Goal: Task Accomplishment & Management: Manage account settings

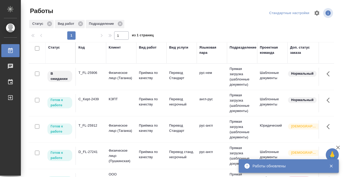
click at [83, 80] on td "T_FL-25906" at bounding box center [91, 77] width 30 height 18
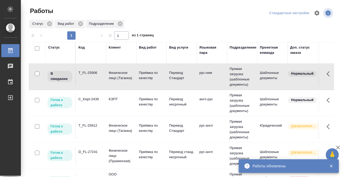
click at [83, 80] on td "T_FL-25906" at bounding box center [91, 77] width 30 height 18
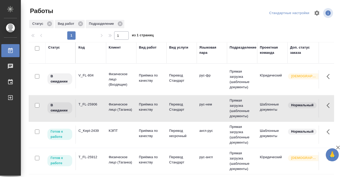
click at [56, 47] on div "Статус" at bounding box center [54, 47] width 12 height 5
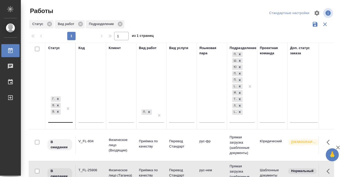
click at [62, 120] on div "Готов к работе В работе В ожидании" at bounding box center [60, 108] width 25 height 27
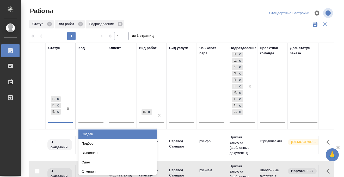
scroll to position [3, 0]
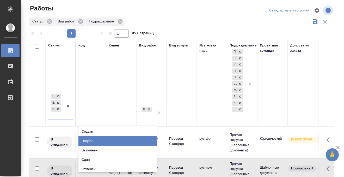
click at [93, 142] on div "Подбор" at bounding box center [118, 140] width 78 height 9
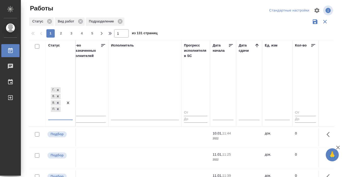
scroll to position [0, 316]
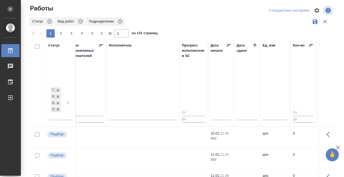
click at [256, 45] on icon at bounding box center [255, 45] width 5 height 5
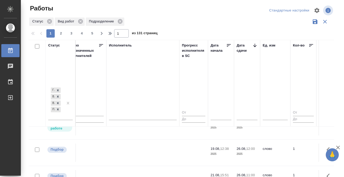
scroll to position [65, 316]
click at [146, 84] on td at bounding box center [142, 75] width 73 height 18
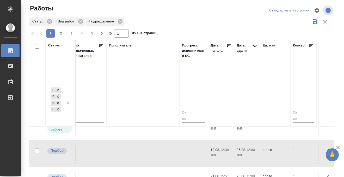
click at [146, 84] on td at bounding box center [142, 75] width 73 height 18
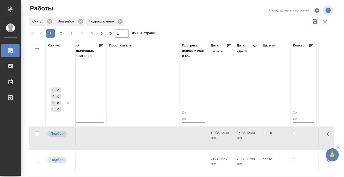
click at [136, 67] on td at bounding box center [142, 58] width 73 height 18
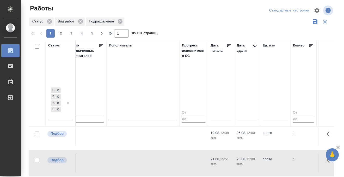
scroll to position [88, 316]
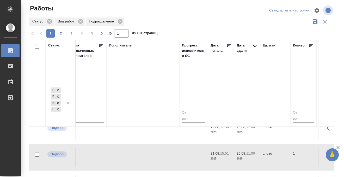
click at [136, 61] on td at bounding box center [142, 52] width 73 height 18
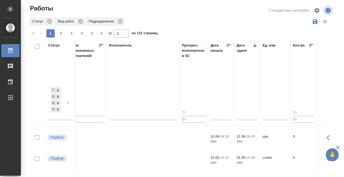
scroll to position [363, 316]
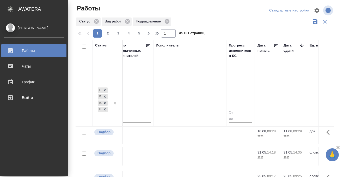
click at [9, 50] on div "Работы" at bounding box center [34, 51] width 60 height 8
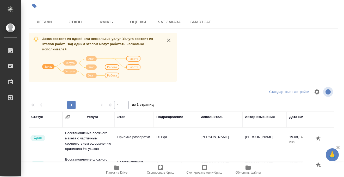
scroll to position [18, 0]
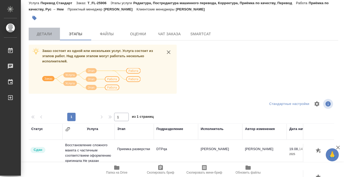
click at [43, 40] on button "Детали" at bounding box center [44, 34] width 31 height 13
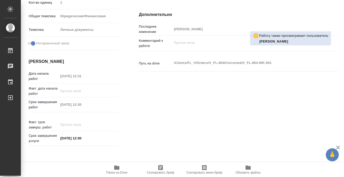
scroll to position [72, 0]
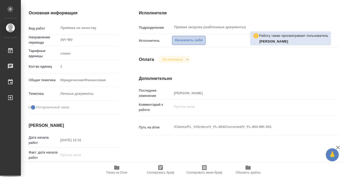
click at [194, 41] on span "Назначить себя" at bounding box center [189, 40] width 28 height 6
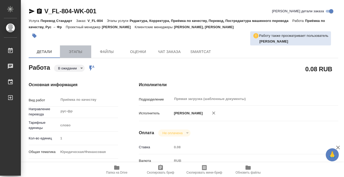
click at [73, 49] on span "Этапы" at bounding box center [75, 52] width 25 height 7
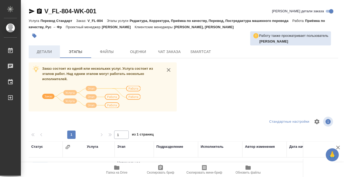
click at [44, 56] on button "Детали" at bounding box center [44, 51] width 31 height 13
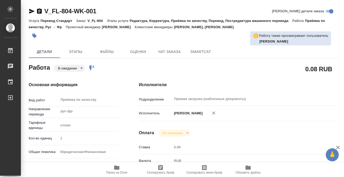
type textarea "x"
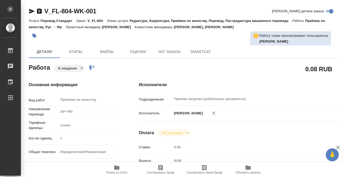
type textarea "x"
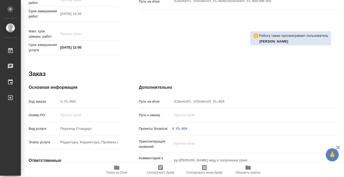
scroll to position [279, 0]
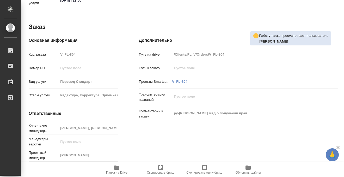
type textarea "x"
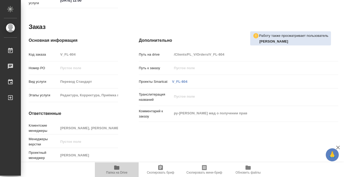
click at [111, 171] on span "Папка на Drive" at bounding box center [116, 173] width 21 height 4
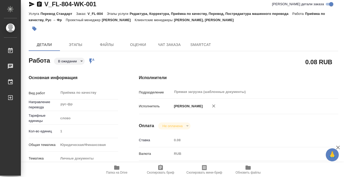
scroll to position [0, 0]
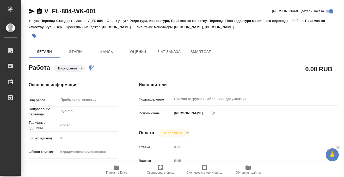
click at [33, 37] on icon "button" at bounding box center [34, 35] width 5 height 5
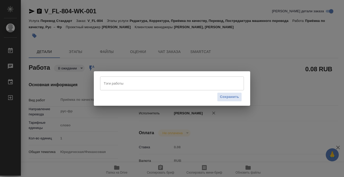
click at [131, 86] on input "Тэги работы" at bounding box center [167, 83] width 129 height 9
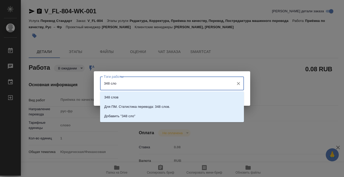
type input "348 слов"
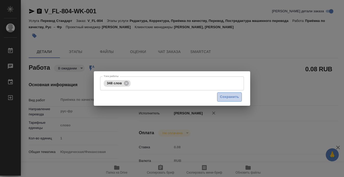
click at [232, 96] on span "Сохранить" at bounding box center [229, 97] width 19 height 6
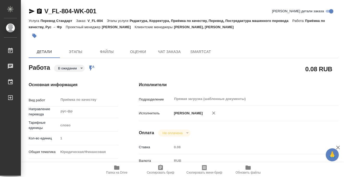
type input "pending"
type textarea "Приёмка по качеству"
type textarea "x"
type input "рус-фр"
type input "5a8b1489cc6b4906c91bfd90"
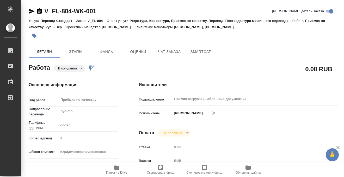
type input "1"
type input "yr-fn"
type input "5a8b8b956a9677013d343cfe"
checkbox input "true"
type input "19.08.2025 12:31"
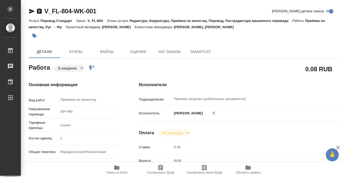
type input "20.08.2025 12:30"
type input "22.08.2025 12:00"
type input "Прямая загрузка (шаблонные документы)"
type input "notPayed"
type input "0.08"
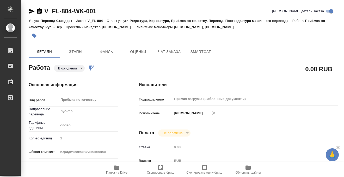
type input "RUB"
type input "[PERSON_NAME]"
type textarea "x"
type textarea "/Clients/FL_V/Orders/V_FL-804/Corrected/V_FL-804-WK-001"
type textarea "x"
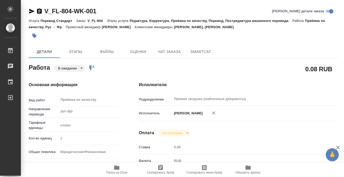
type input "V_FL-804"
type input "Перевод Стандарт"
type input "Редактура, Корректура, Приёмка по качеству, Перевод, Постредактура машинного пе…"
type input "Касымов Тимур, Шульгина Анна"
type input "/Clients/FL_V/Orders/V_FL-804"
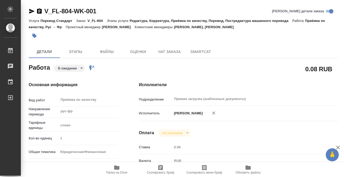
type textarea "x"
type textarea "ру-франц справка мвд о получении прав"
type textarea "x"
click at [75, 68] on body "🙏 .cls-1 fill:#fff; AWATERA Kobzeva Elizaveta Работы 0 Чаты График Выйти V_FL-8…" at bounding box center [172, 88] width 344 height 177
type textarea "x"
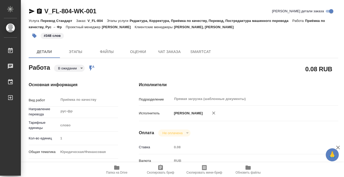
type textarea "x"
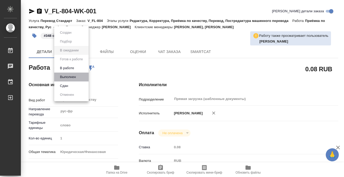
click at [78, 77] on li "Выполнен" at bounding box center [71, 77] width 34 height 9
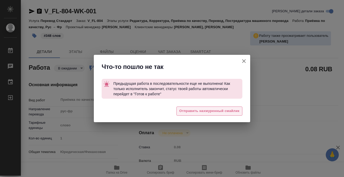
type textarea "x"
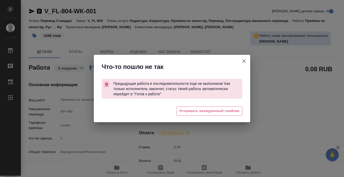
type textarea "x"
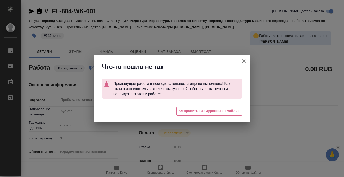
type textarea "x"
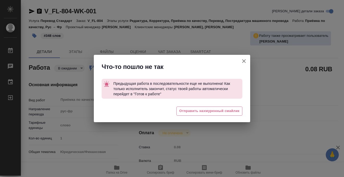
click at [244, 60] on icon "button" at bounding box center [244, 61] width 6 height 6
type textarea "x"
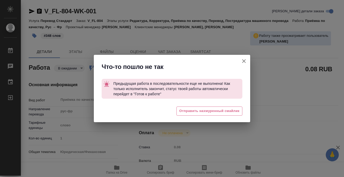
type textarea "x"
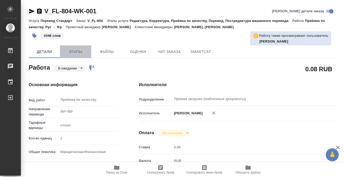
click at [76, 50] on span "Этапы" at bounding box center [75, 52] width 25 height 7
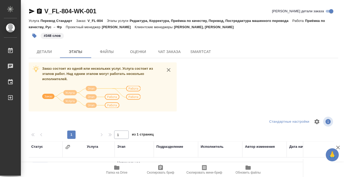
click at [39, 8] on div "V_FL-804-WK-001" at bounding box center [63, 11] width 68 height 8
click at [39, 10] on icon "button" at bounding box center [39, 10] width 5 height 5
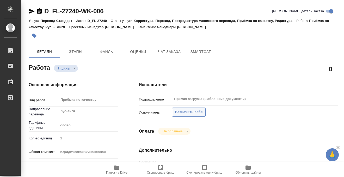
click at [189, 109] on span "Назначить себя" at bounding box center [189, 112] width 28 height 6
